Goal: Navigation & Orientation: Find specific page/section

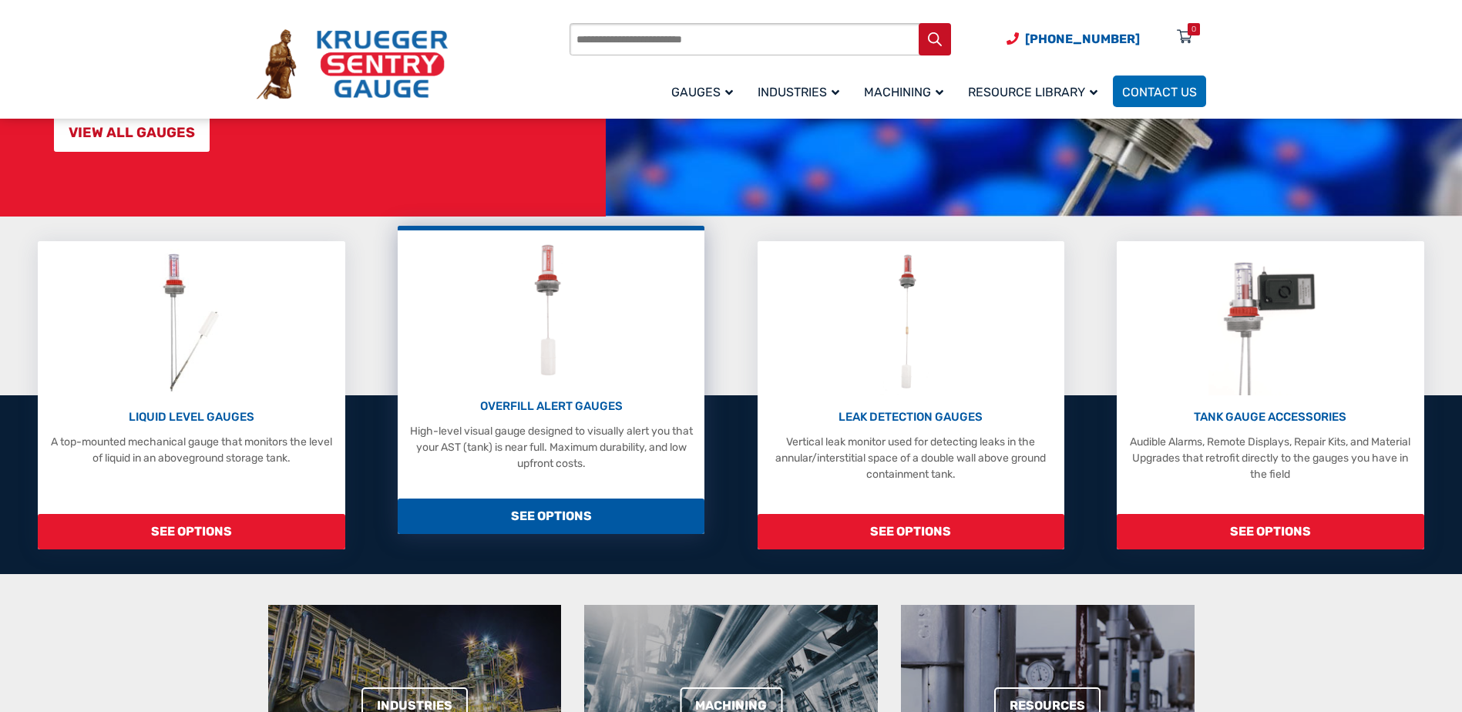
scroll to position [308, 0]
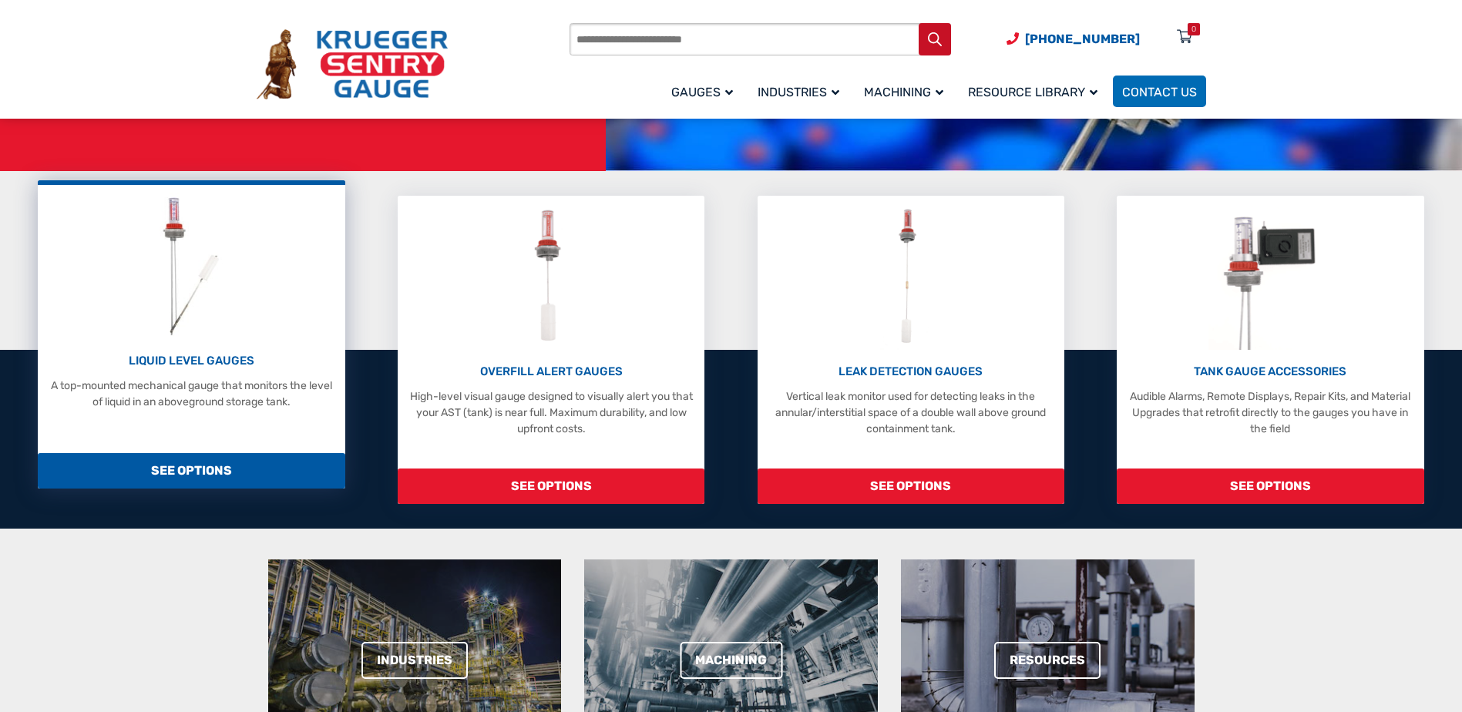
click at [214, 354] on p "LIQUID LEVEL GAUGES" at bounding box center [190, 361] width 291 height 18
